Goal: Transaction & Acquisition: Book appointment/travel/reservation

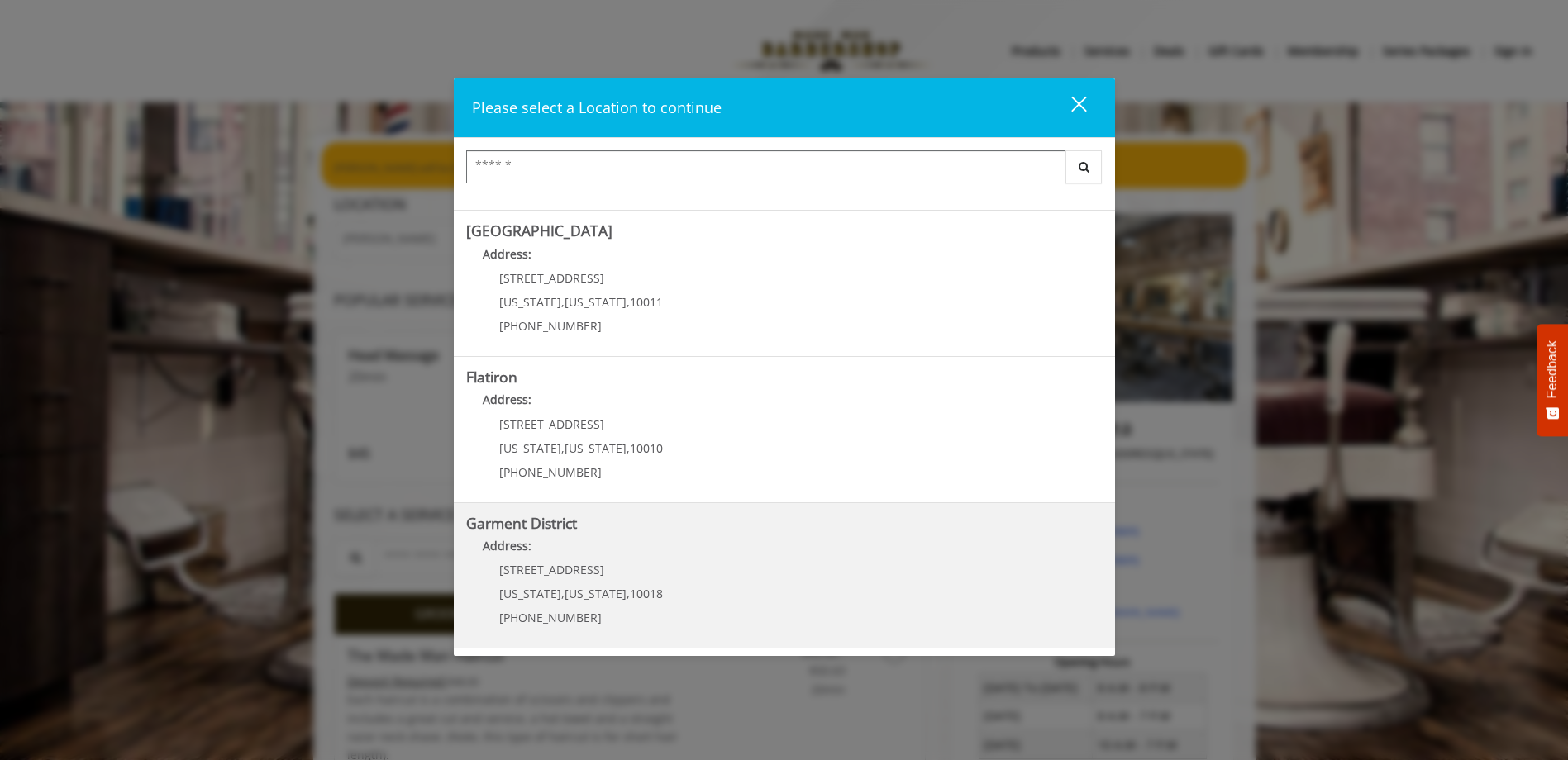
scroll to position [273, 0]
click at [696, 577] on District "Garment District Address: [STREET_ADDRESS][US_STATE][US_STATE] (212) 997-4247" at bounding box center [784, 575] width 637 height 121
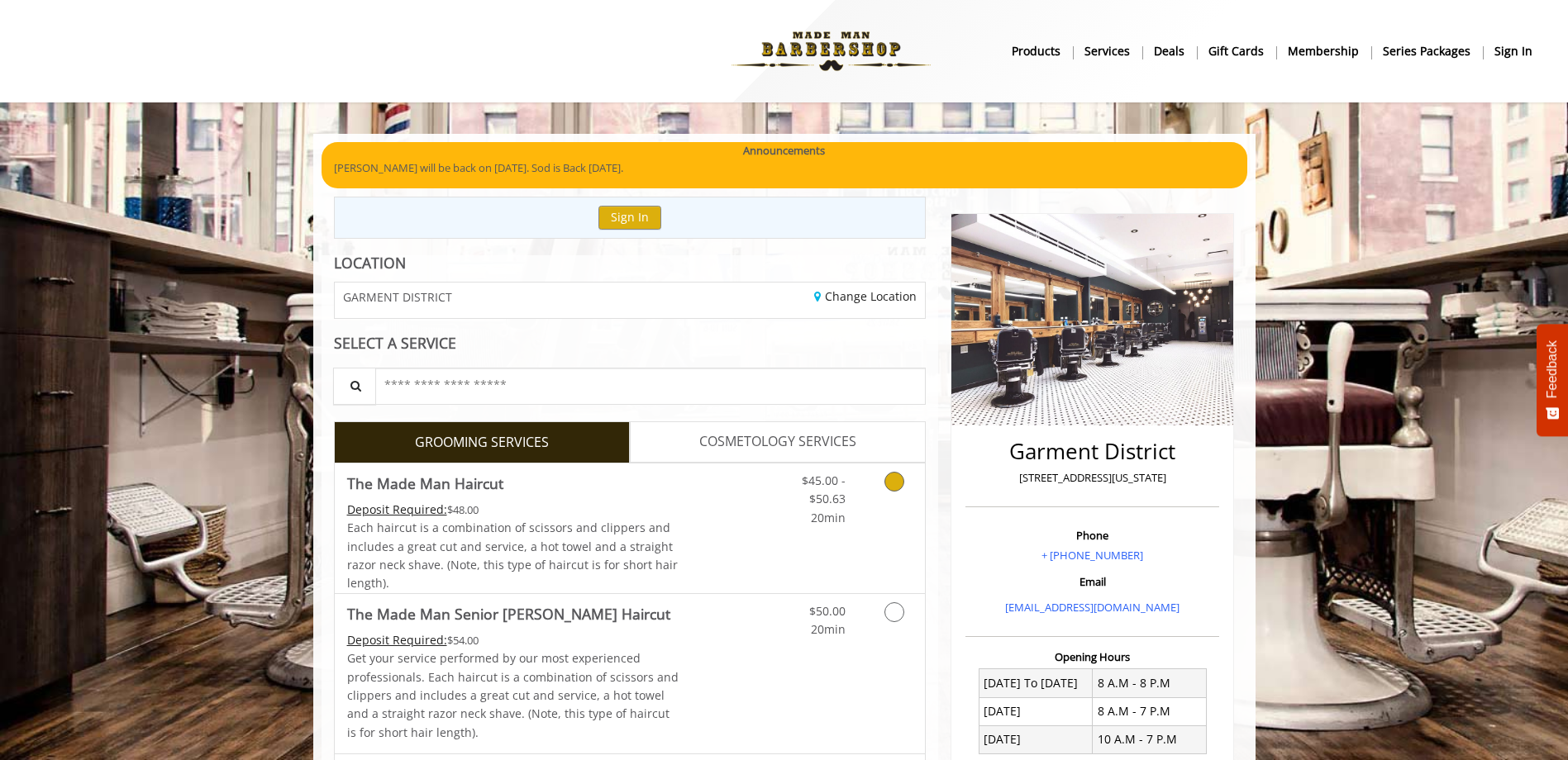
click at [872, 507] on link "Grooming services" at bounding box center [891, 495] width 42 height 64
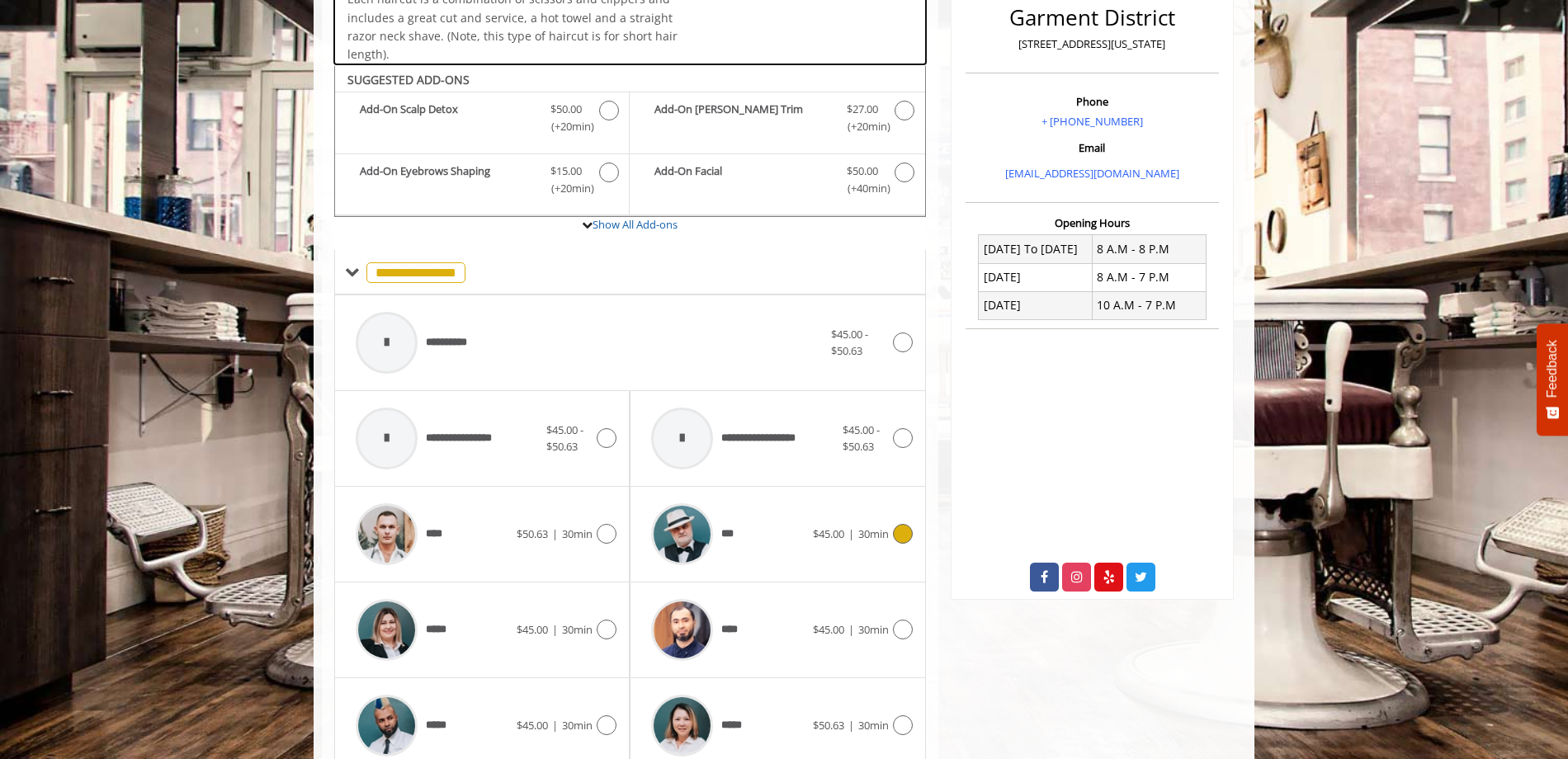
scroll to position [497, 0]
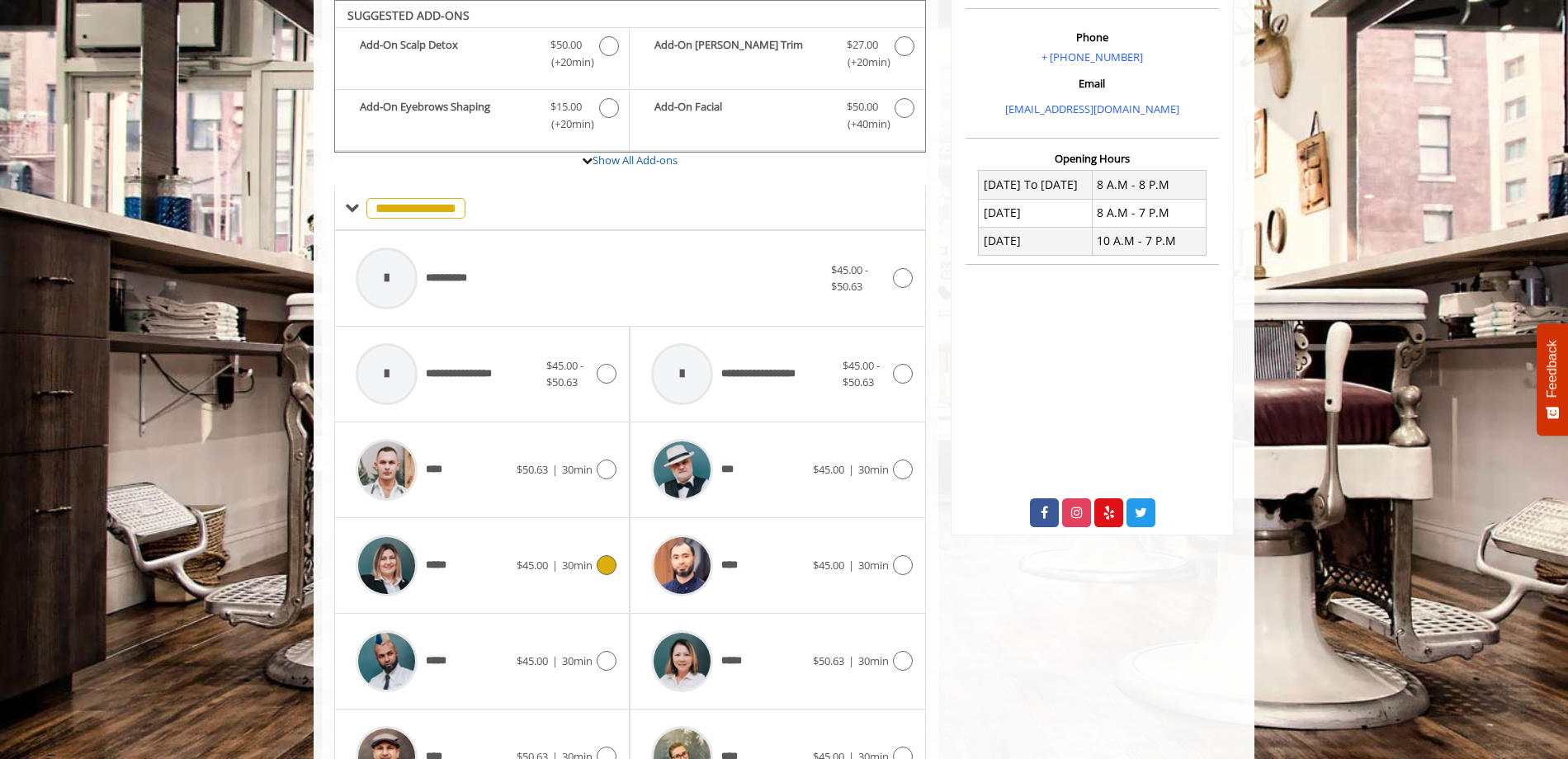
click at [582, 546] on div "***** $45.00 | 30min" at bounding box center [482, 566] width 269 height 79
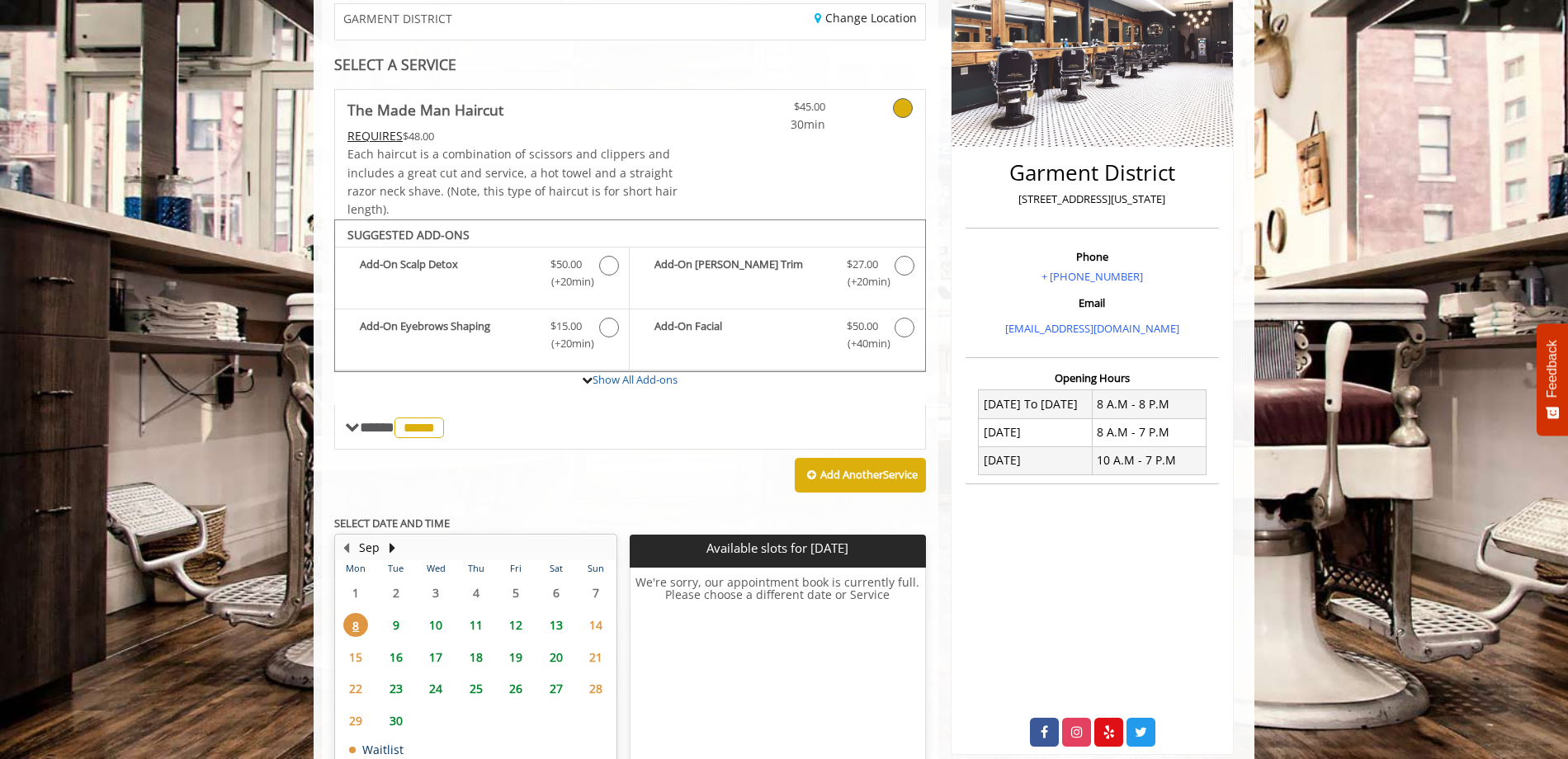
scroll to position [359, 0]
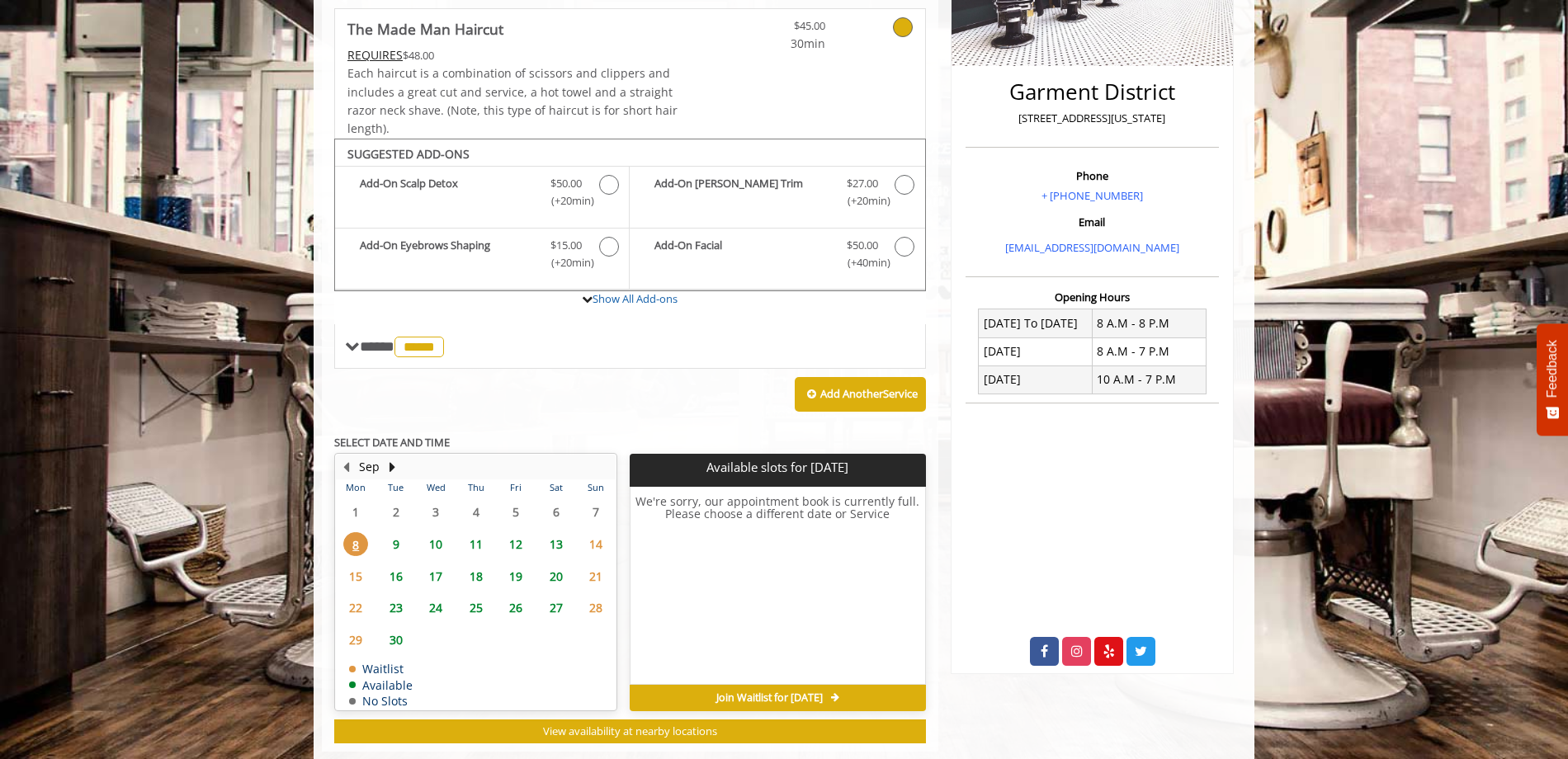
click at [563, 544] on span "13" at bounding box center [556, 545] width 24 height 24
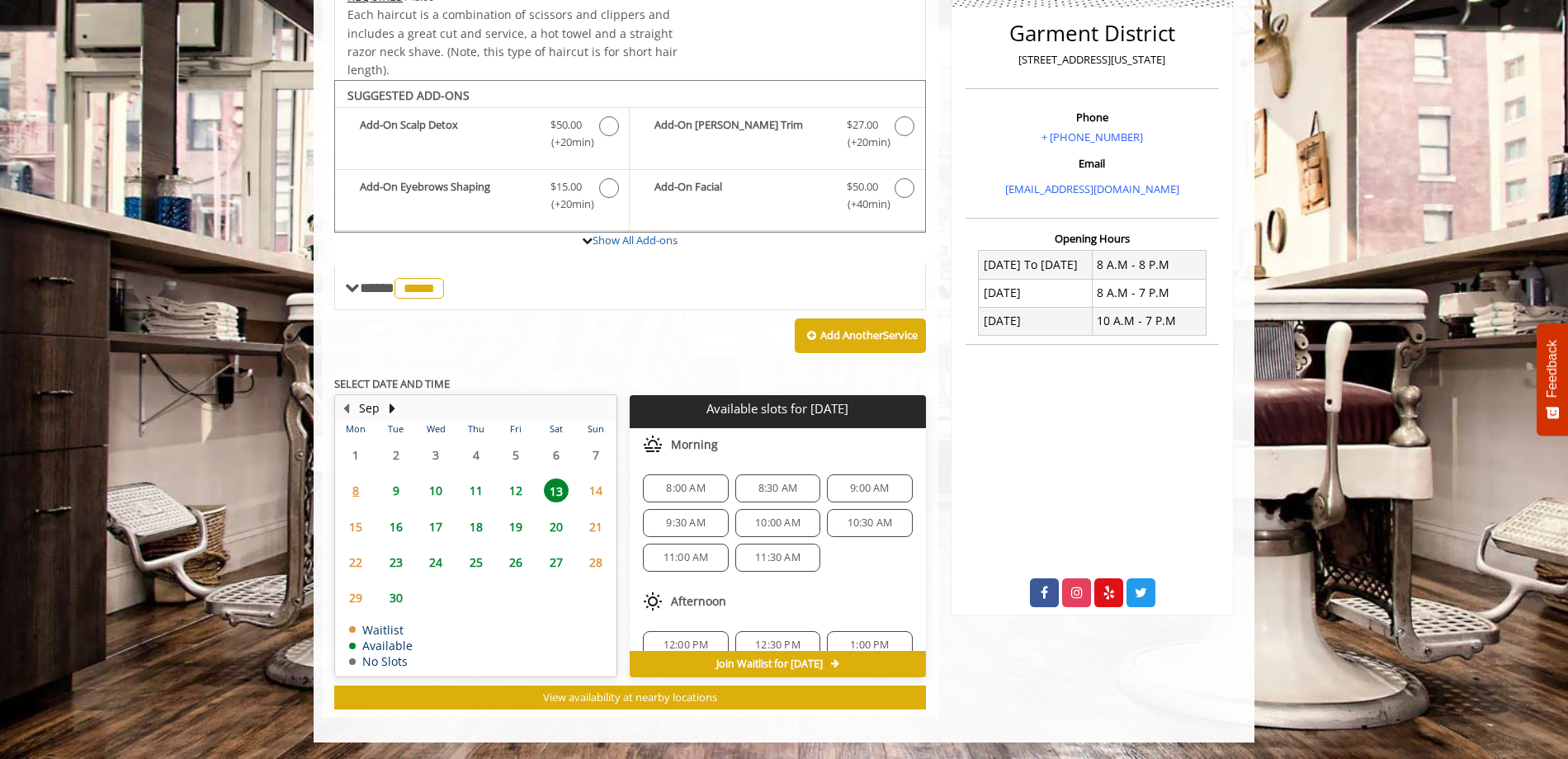
click at [512, 491] on span "12" at bounding box center [516, 491] width 24 height 24
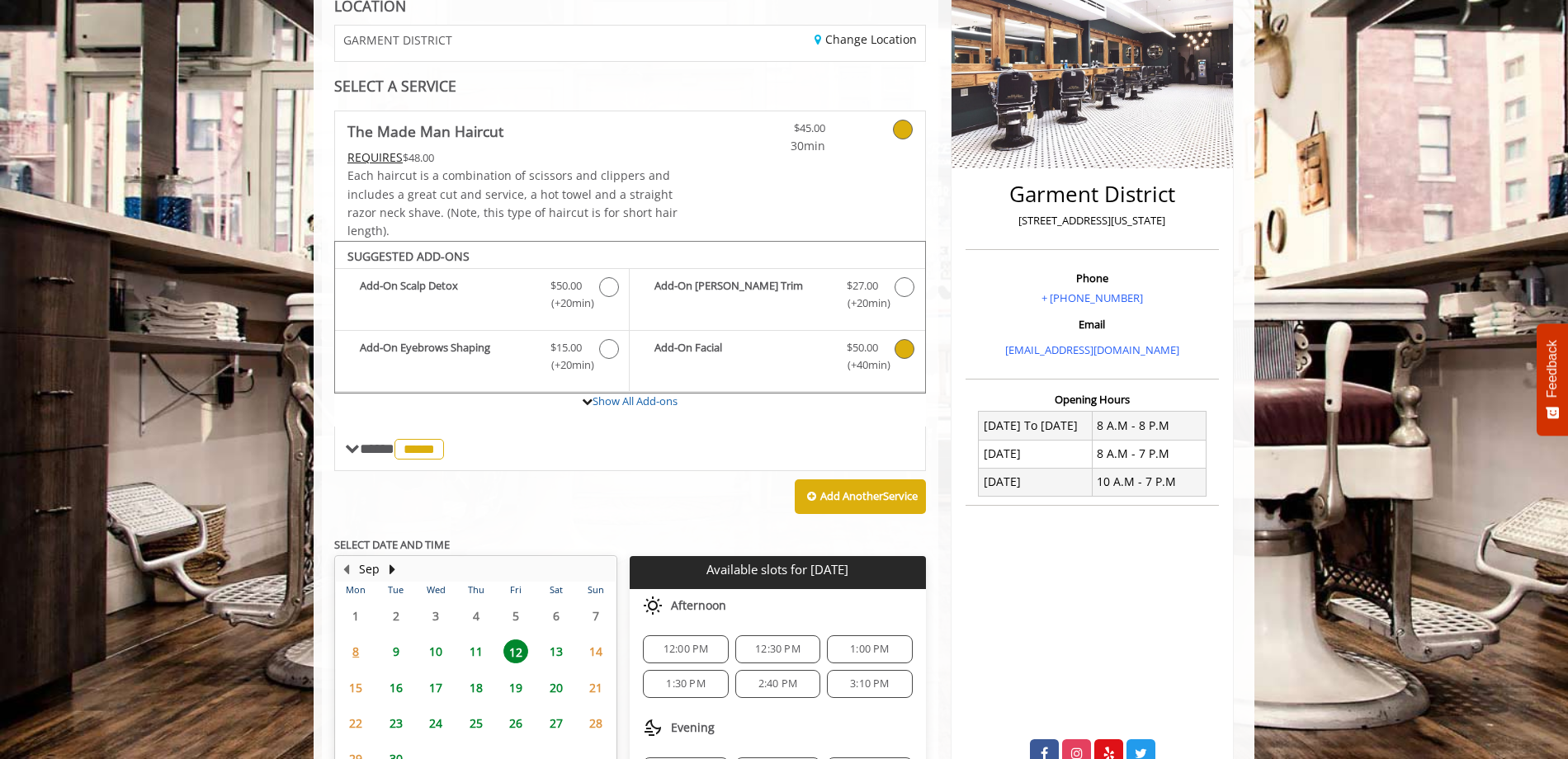
scroll to position [335, 0]
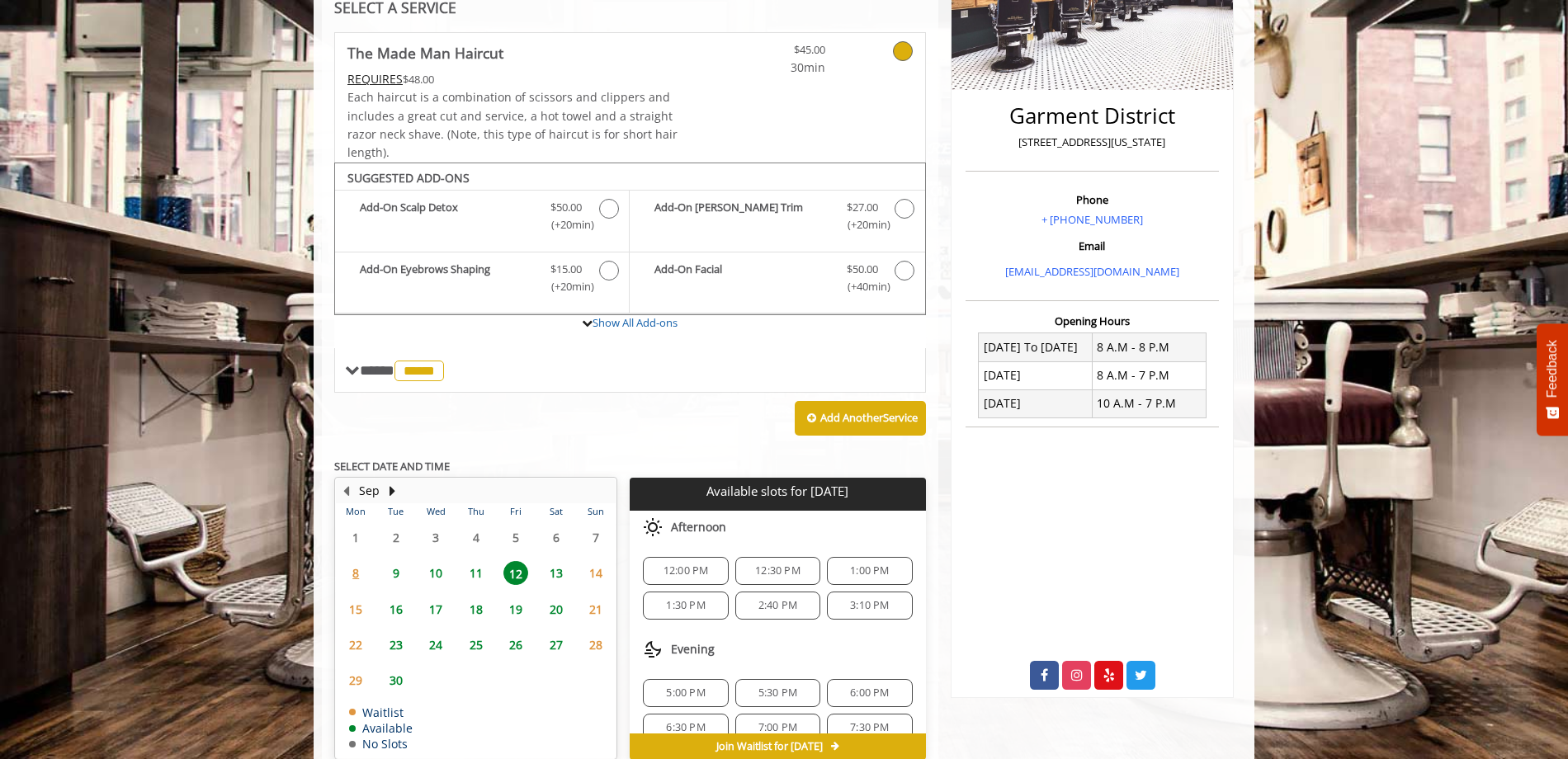
click at [485, 571] on span "11" at bounding box center [476, 573] width 24 height 24
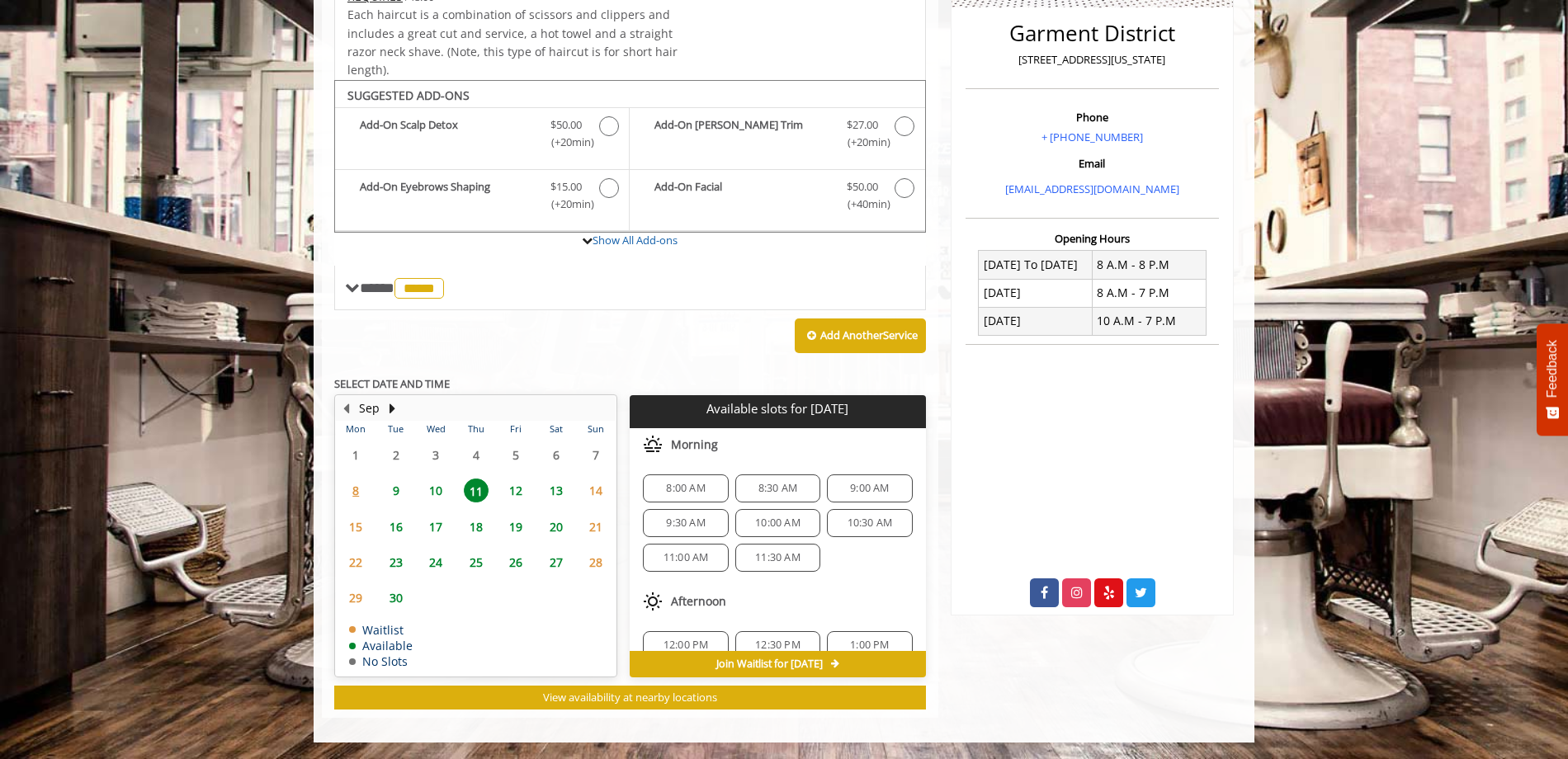
click at [673, 494] on span "8:00 AM" at bounding box center [685, 489] width 38 height 13
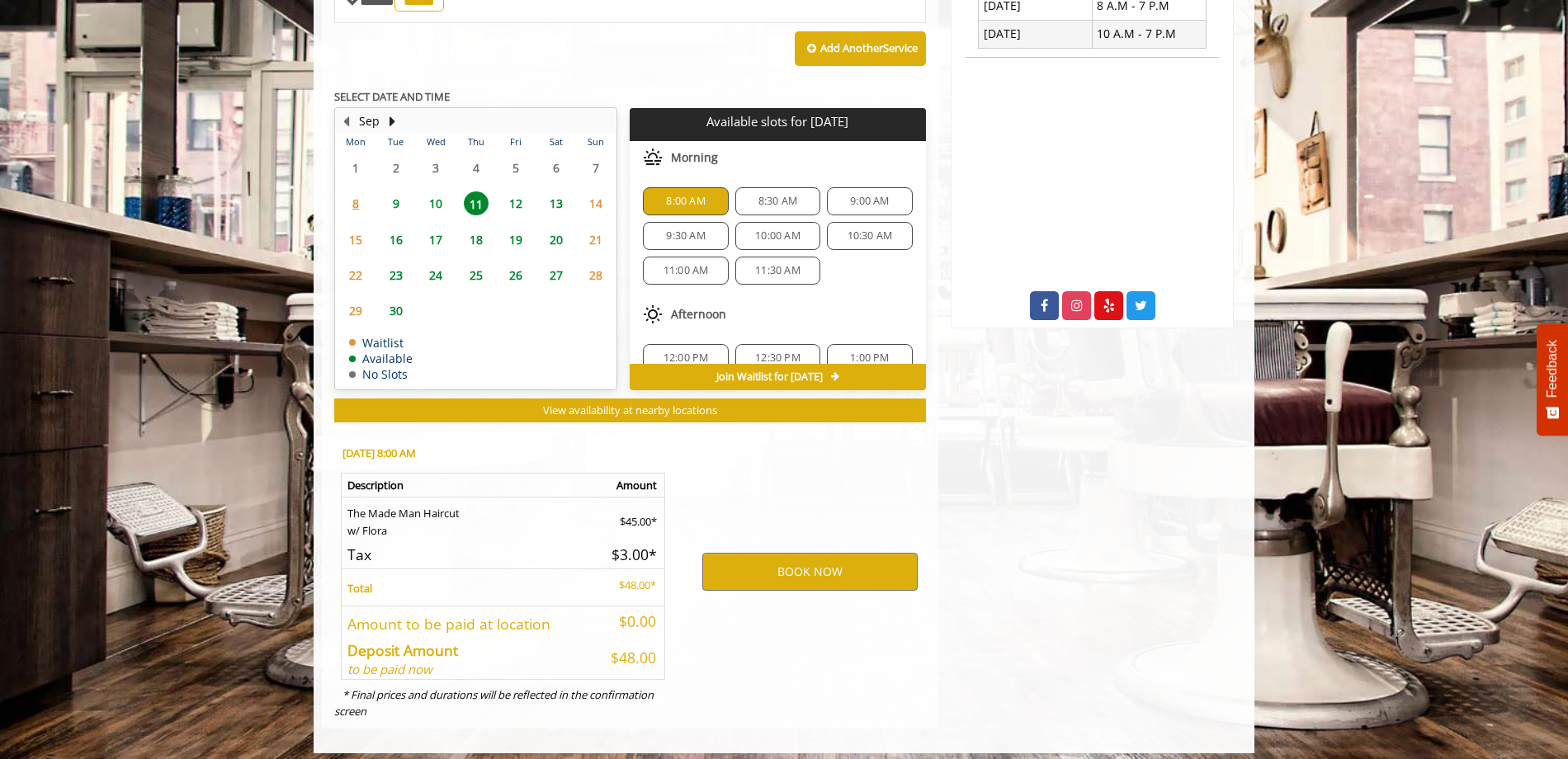
scroll to position [716, 0]
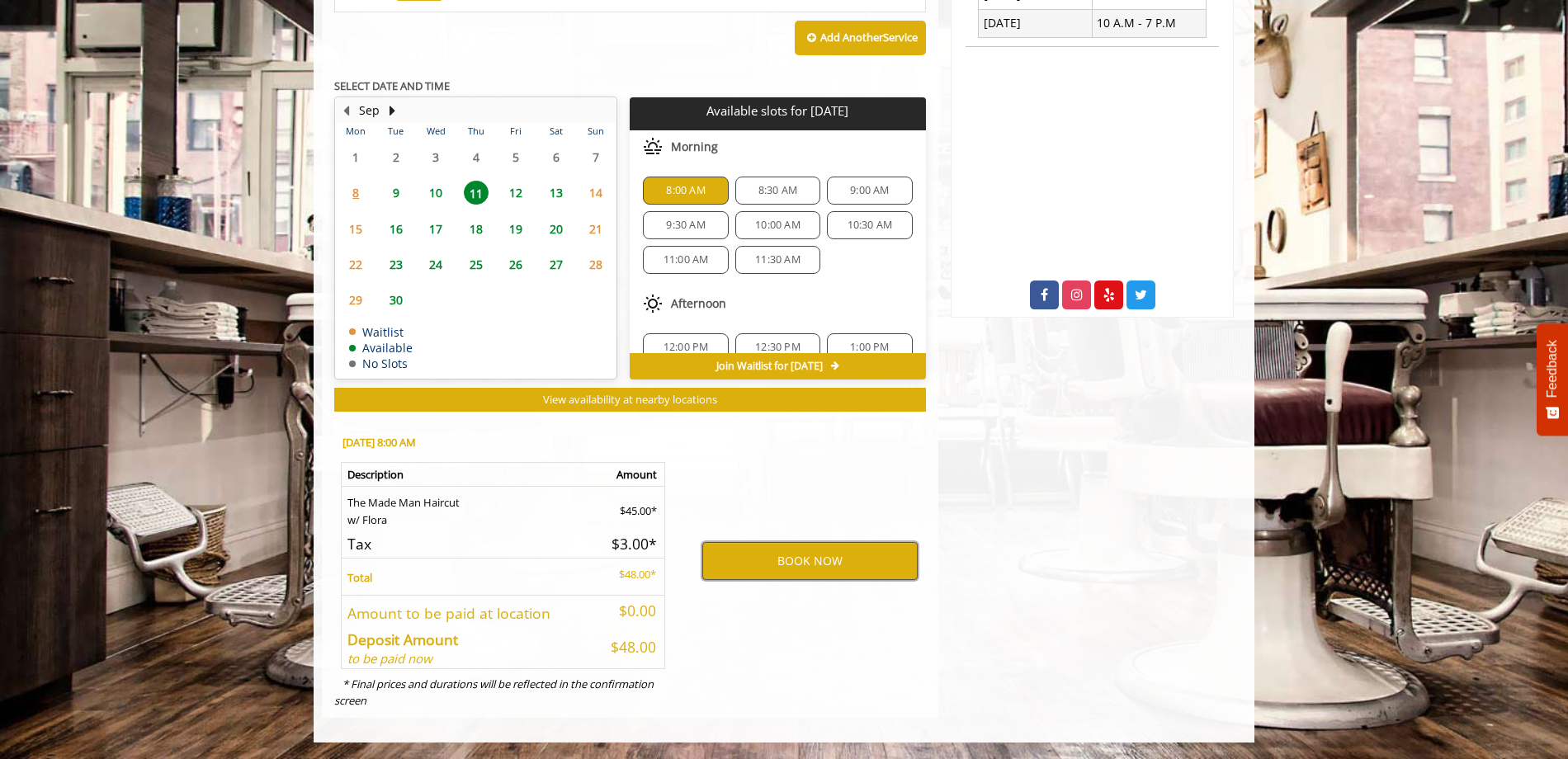
click at [829, 571] on button "BOOK NOW" at bounding box center [809, 561] width 215 height 38
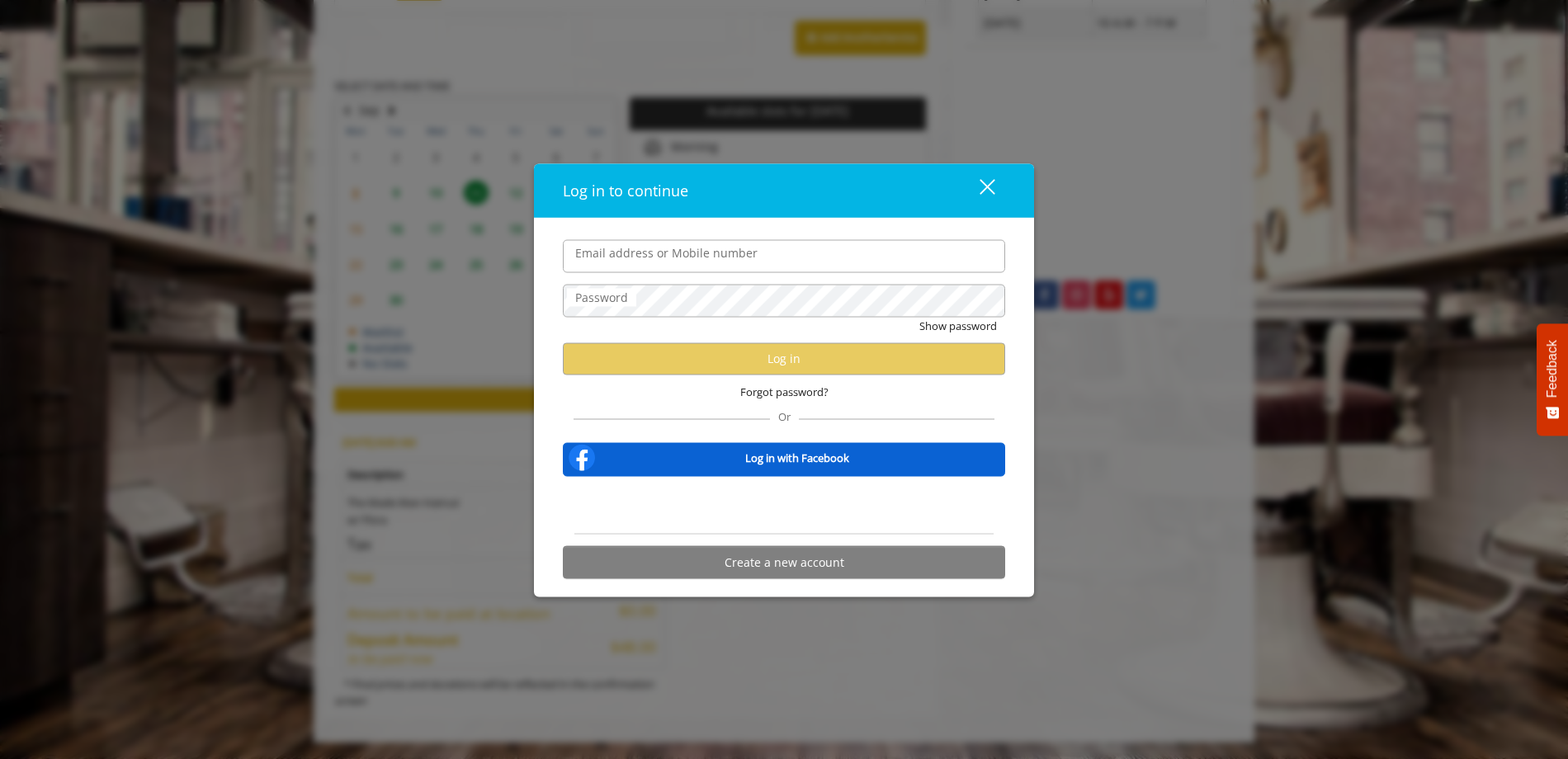
type input "**********"
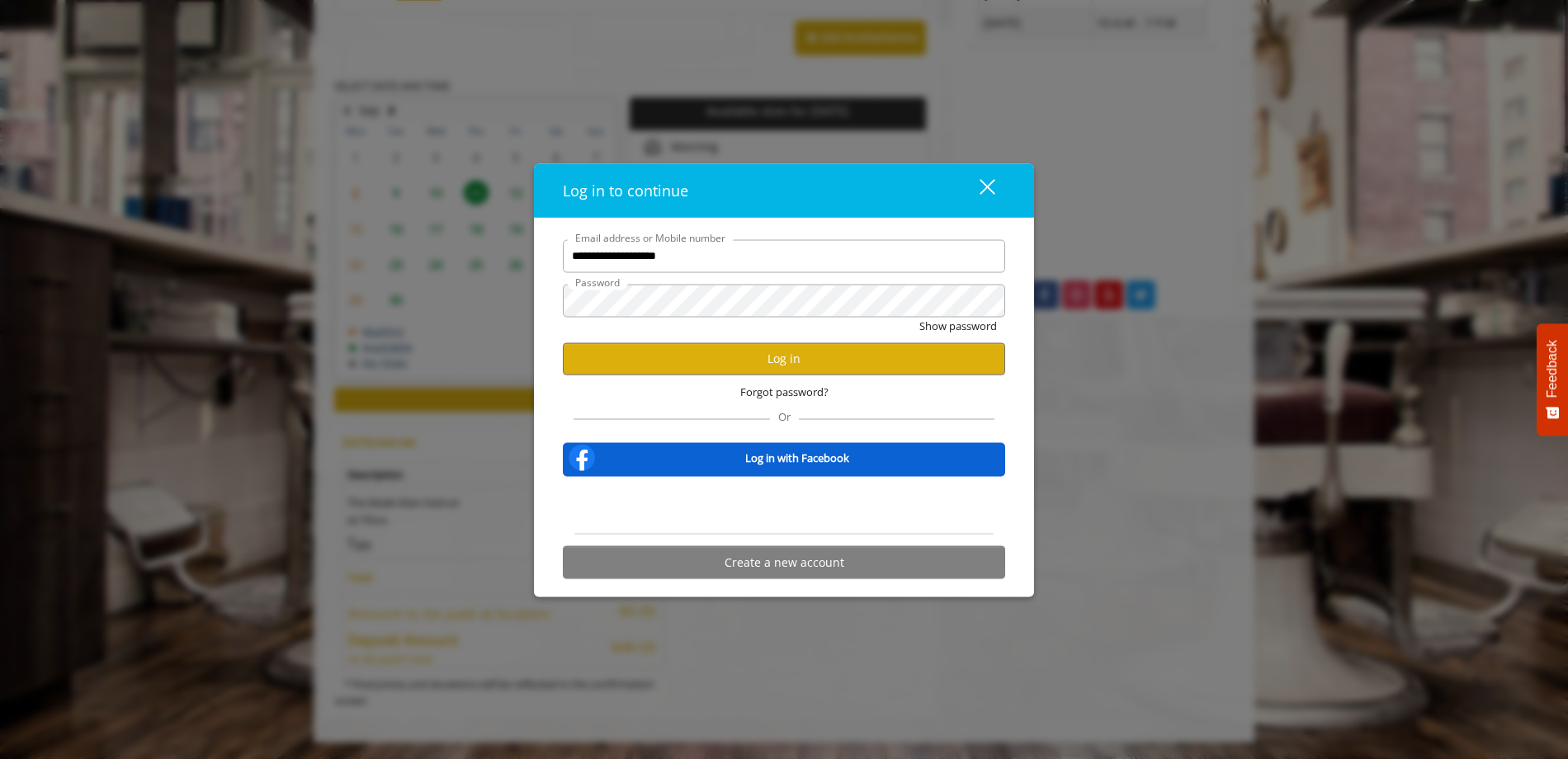
scroll to position [0, 0]
click at [752, 345] on button "Log in" at bounding box center [783, 358] width 442 height 32
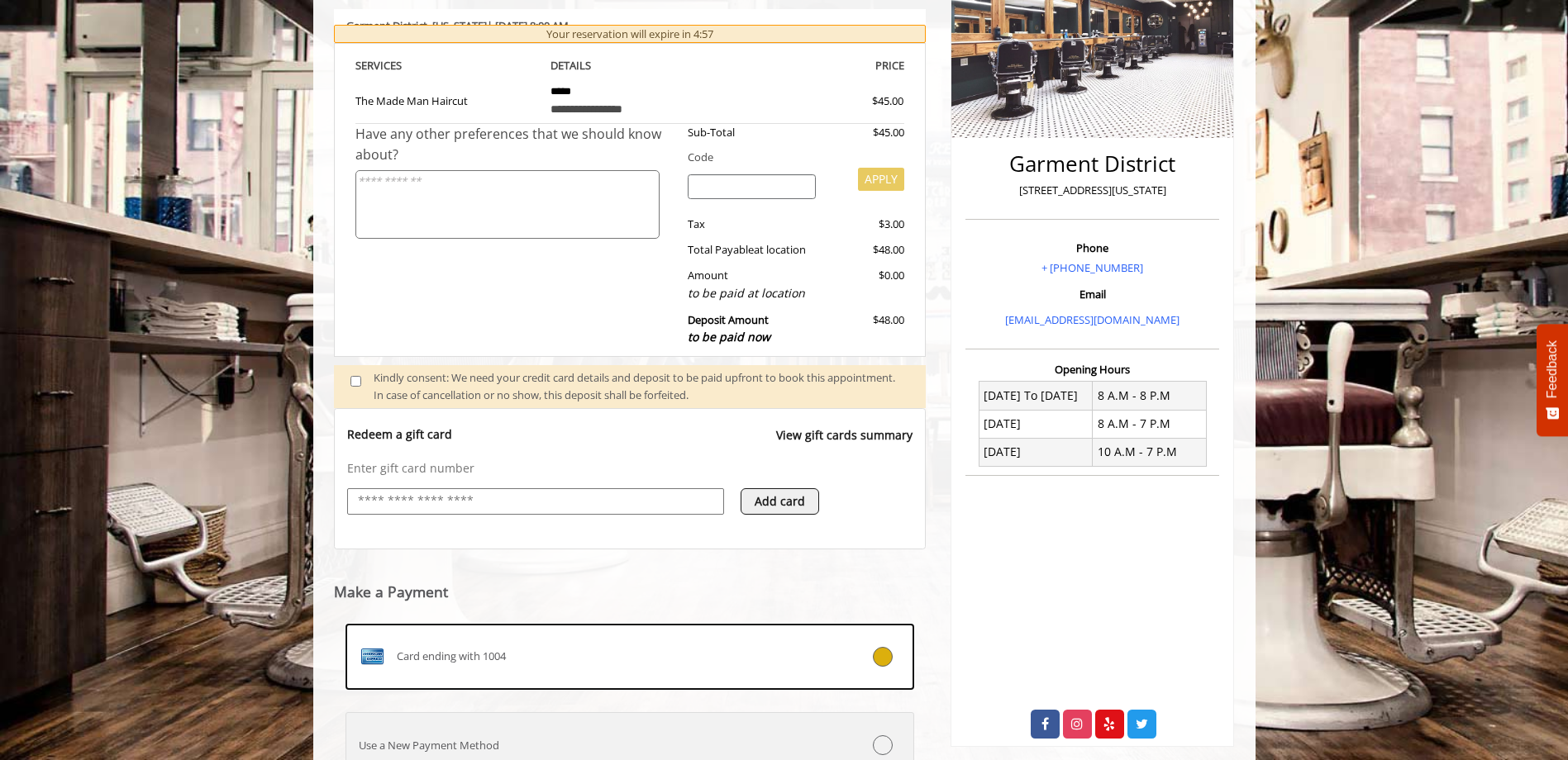
scroll to position [427, 0]
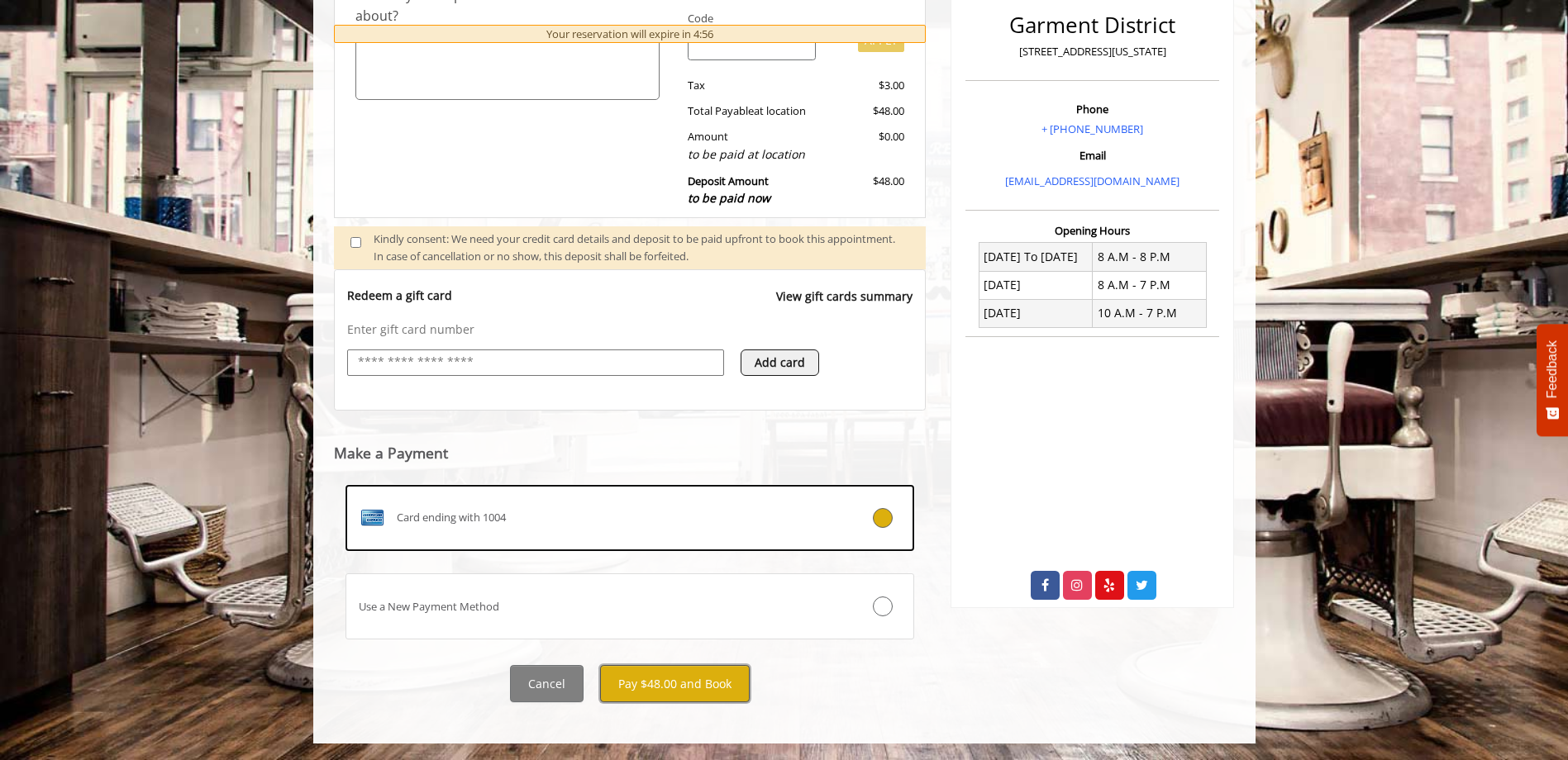
click at [652, 689] on button "Pay $48.00 and Book" at bounding box center [675, 684] width 150 height 37
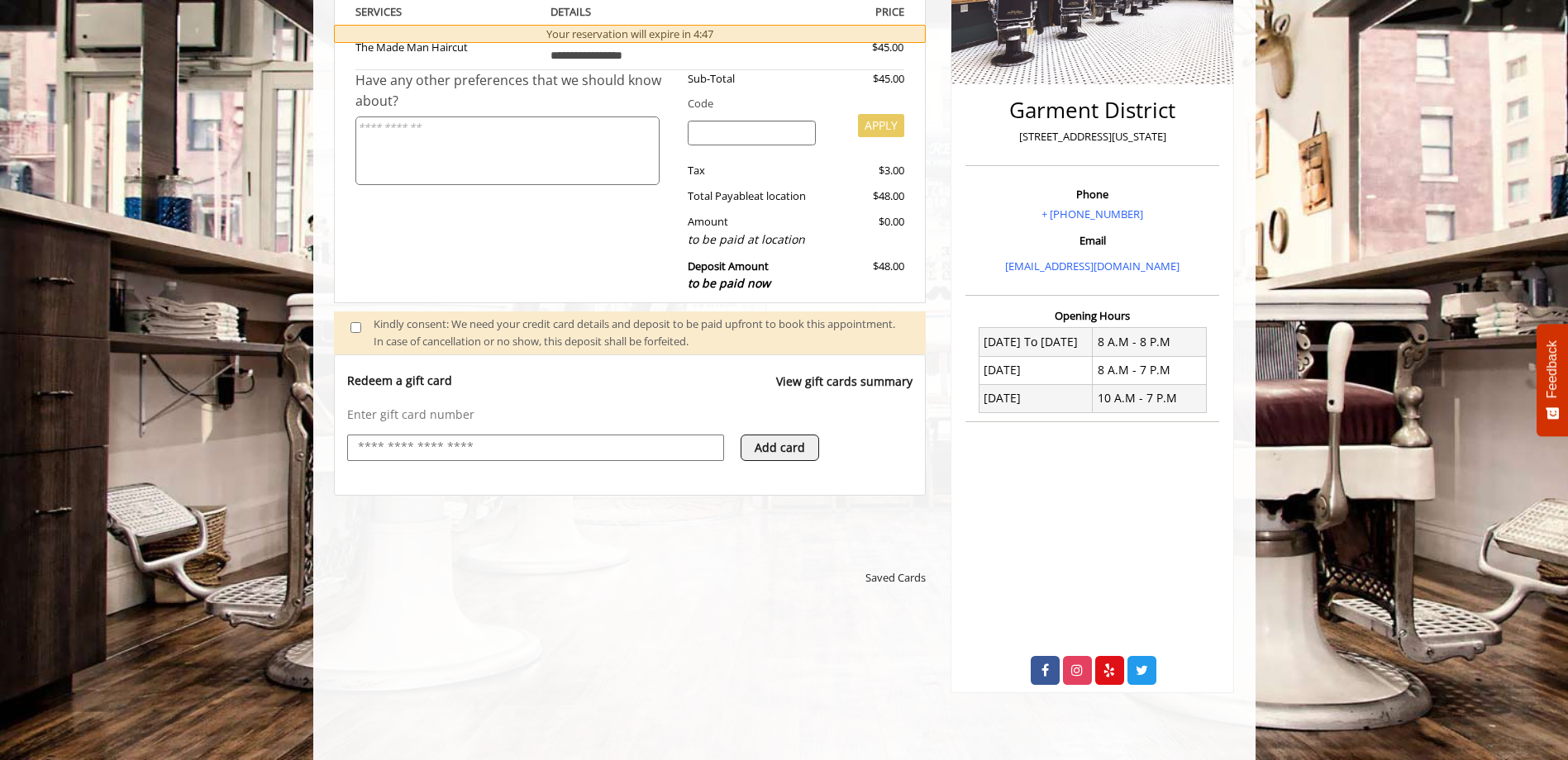
scroll to position [0, 0]
